Goal: Task Accomplishment & Management: Manage account settings

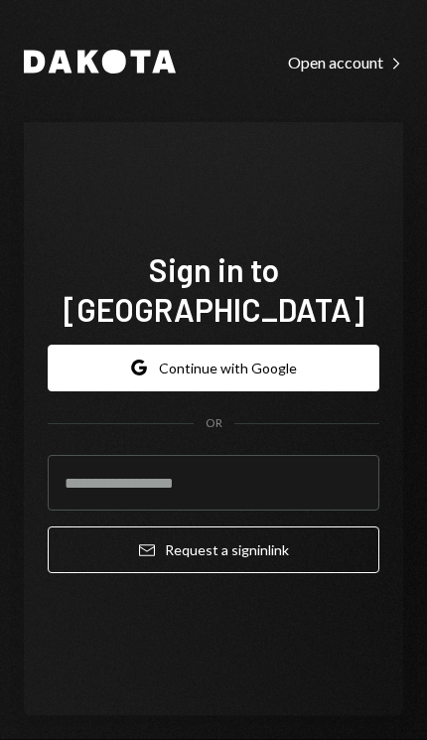
click at [273, 386] on button "Google Continue with Google" at bounding box center [214, 368] width 332 height 47
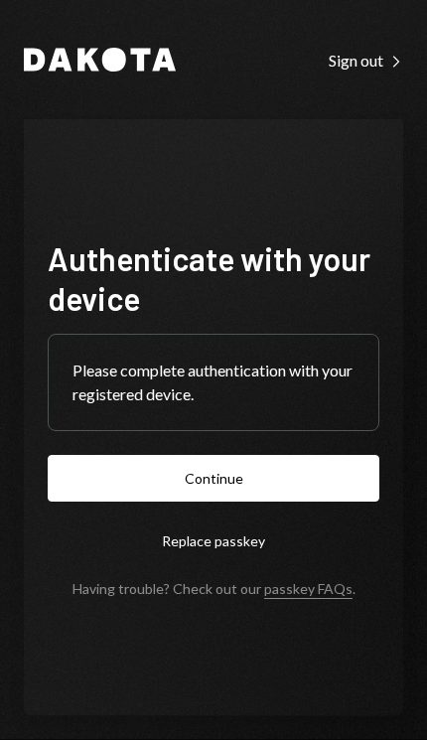
click at [271, 502] on button "Continue" at bounding box center [214, 478] width 332 height 47
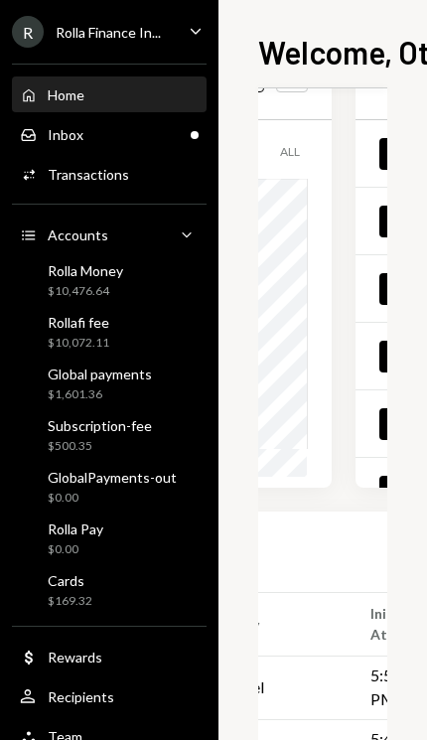
click at [143, 594] on div "Cards $169.32" at bounding box center [109, 591] width 179 height 38
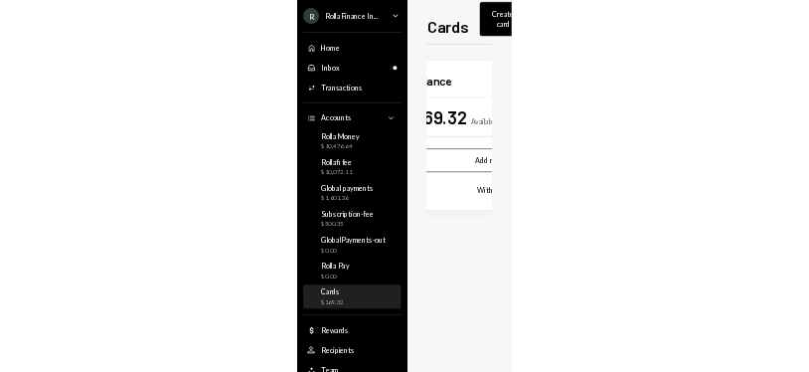
scroll to position [0, 89]
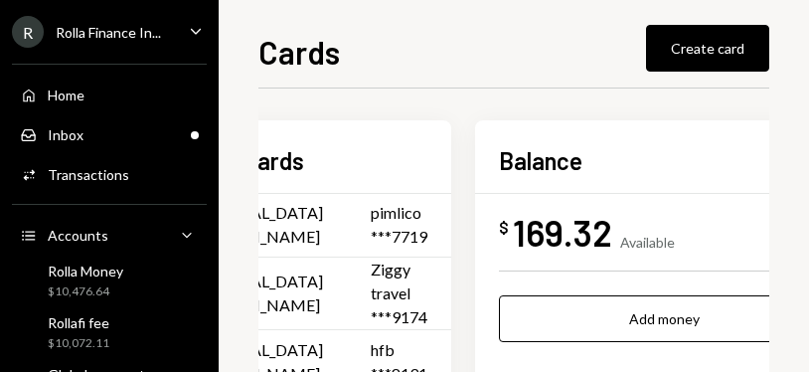
click at [371, 277] on div "Ziggy travel ***9174" at bounding box center [399, 293] width 57 height 72
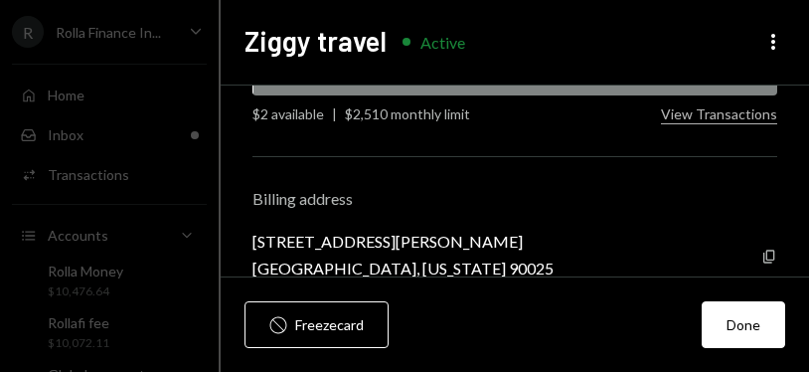
scroll to position [423, 0]
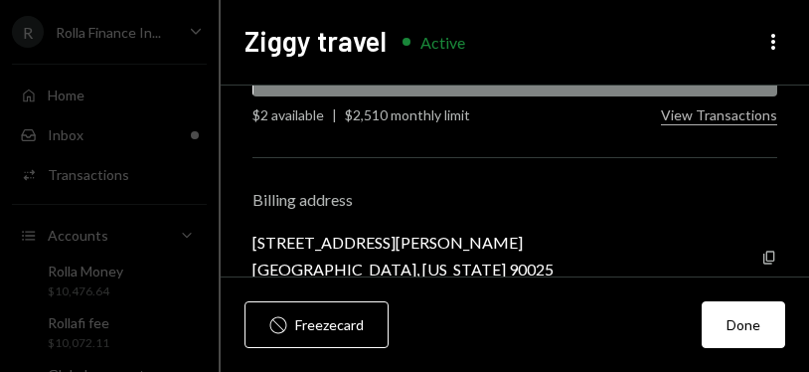
click at [426, 106] on button "View Transactions" at bounding box center [719, 115] width 116 height 19
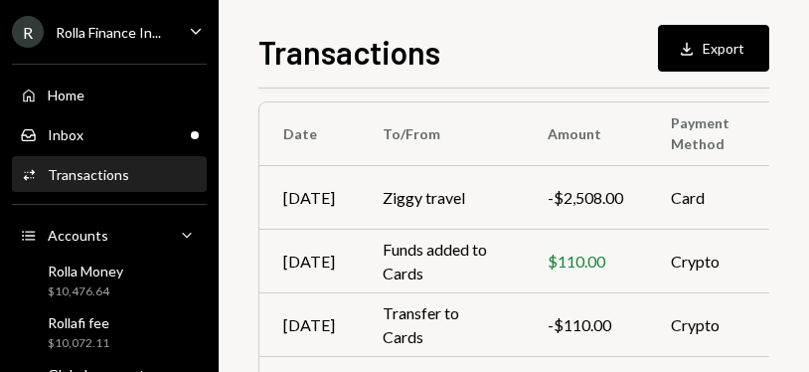
scroll to position [150, 0]
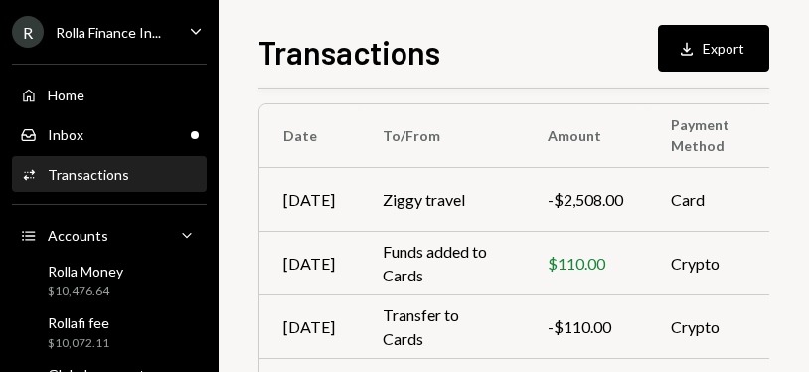
click at [426, 173] on td "Ziggy travel" at bounding box center [441, 200] width 165 height 64
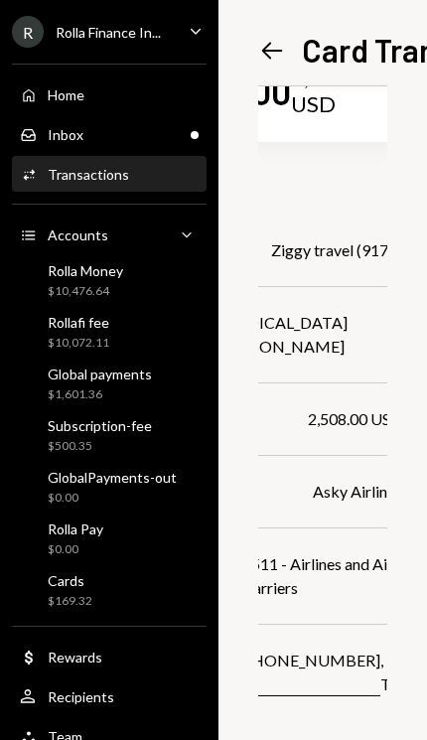
scroll to position [87, 140]
